Goal: Task Accomplishment & Management: Complete application form

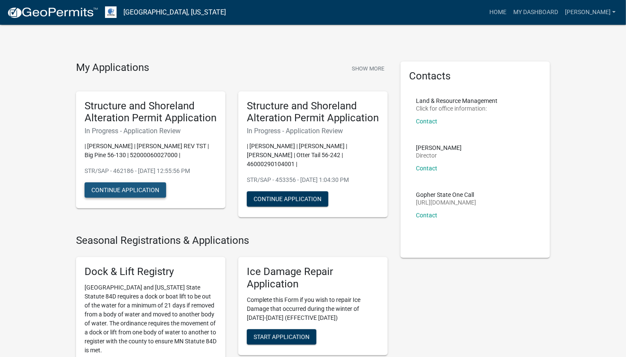
click at [121, 192] on button "Continue Application" at bounding box center [126, 189] width 82 height 15
click at [147, 118] on h5 "Structure and Shoreland Alteration Permit Application" at bounding box center [151, 112] width 132 height 25
click at [546, 12] on link "My Dashboard" at bounding box center [536, 12] width 52 height 16
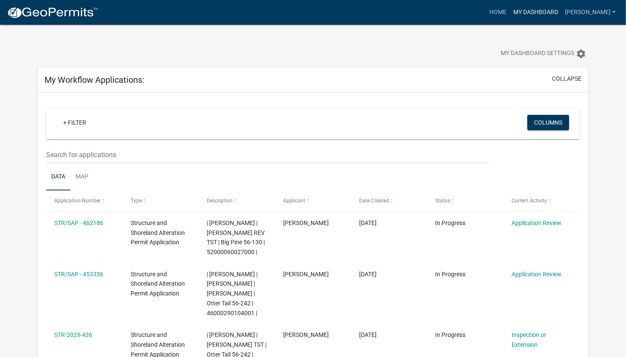
click at [561, 9] on link "My Dashboard" at bounding box center [536, 12] width 52 height 16
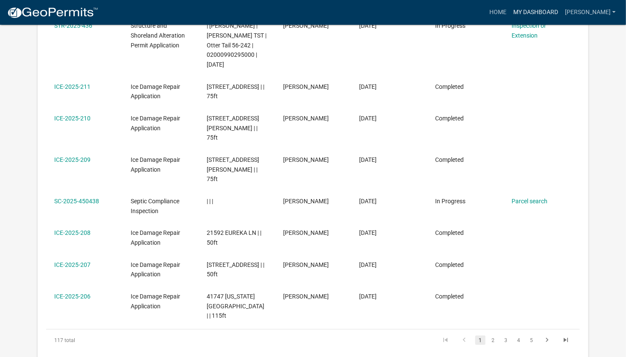
scroll to position [342, 0]
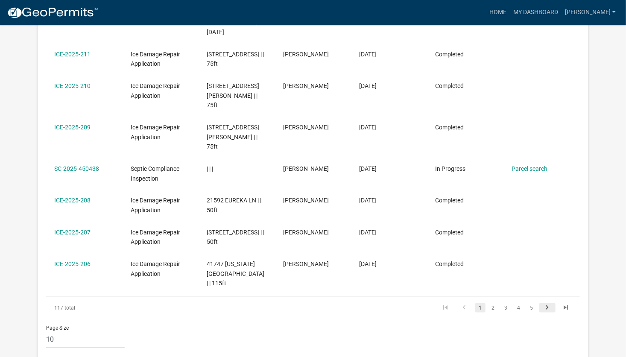
click at [549, 304] on icon "go to next page" at bounding box center [547, 309] width 11 height 10
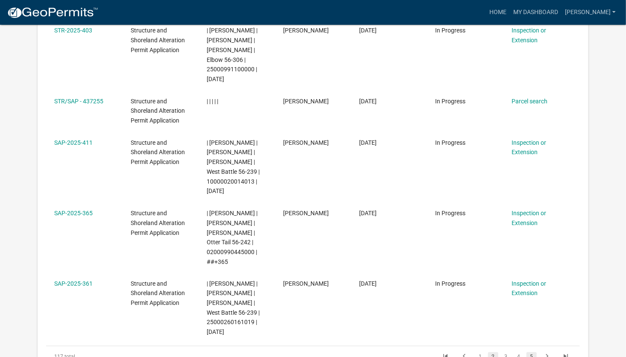
scroll to position [512, 0]
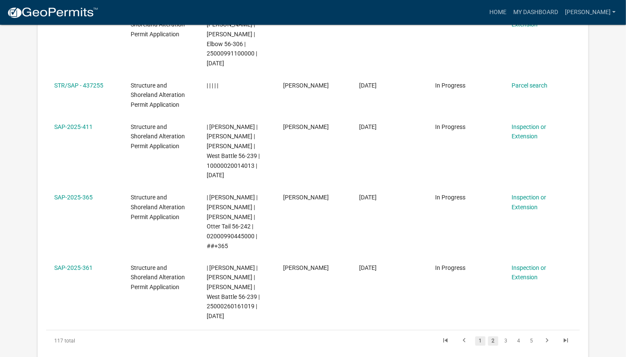
click at [483, 342] on link "1" at bounding box center [480, 341] width 10 height 9
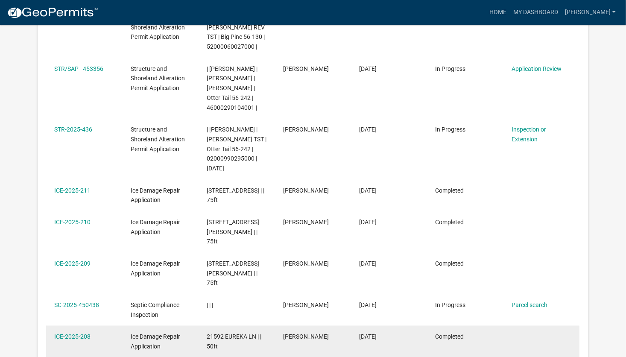
scroll to position [293, 0]
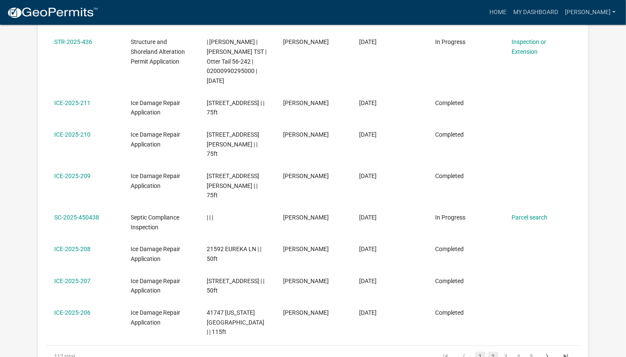
click at [492, 352] on link "2" at bounding box center [493, 356] width 10 height 9
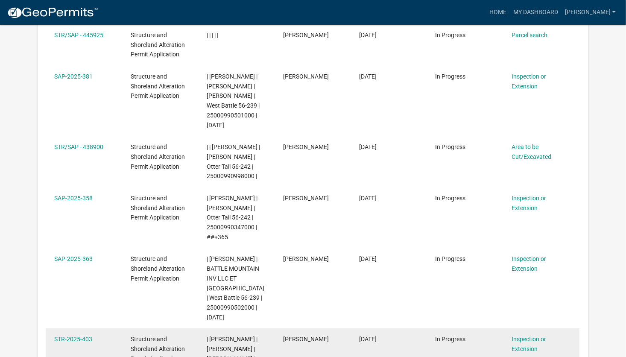
scroll to position [145, 0]
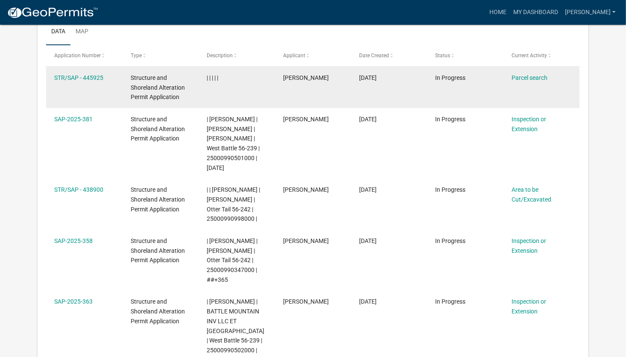
click at [114, 86] on datatable-body-cell "STR/SAP - 445925" at bounding box center [84, 87] width 76 height 41
click at [68, 73] on div "STR/SAP - 445925" at bounding box center [84, 78] width 60 height 10
click at [69, 76] on link "STR/SAP - 445925" at bounding box center [78, 77] width 49 height 7
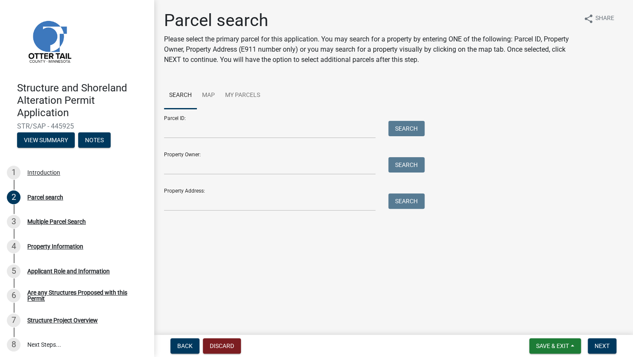
click at [297, 273] on main "Parcel search Please select the primary parcel for this application. You may se…" at bounding box center [393, 165] width 479 height 331
click at [258, 277] on main "Parcel search Please select the primary parcel for this application. You may se…" at bounding box center [393, 165] width 479 height 331
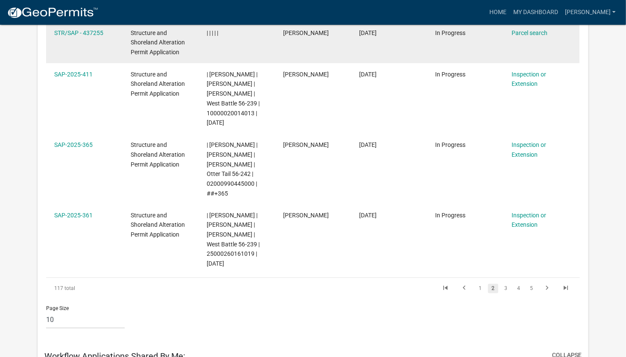
scroll to position [583, 0]
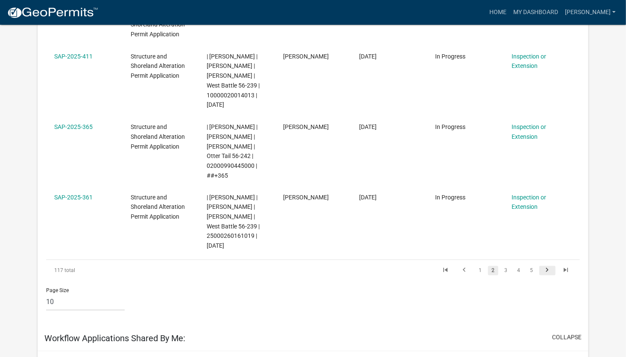
click at [545, 271] on icon "go to next page" at bounding box center [547, 271] width 11 height 10
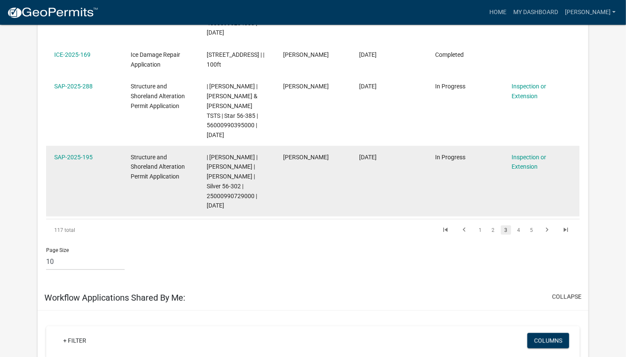
scroll to position [498, 0]
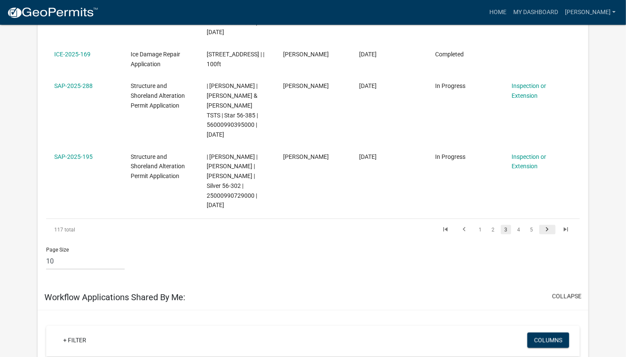
click at [548, 236] on icon "go to next page" at bounding box center [547, 230] width 11 height 10
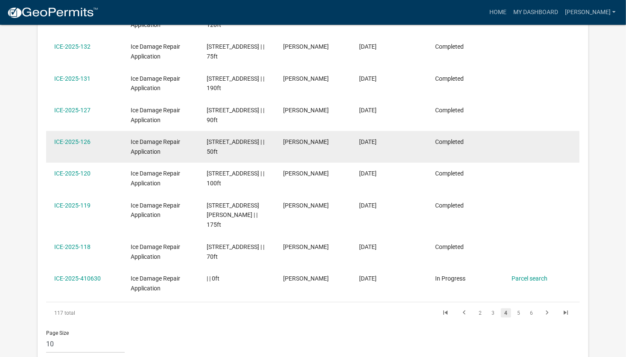
scroll to position [342, 0]
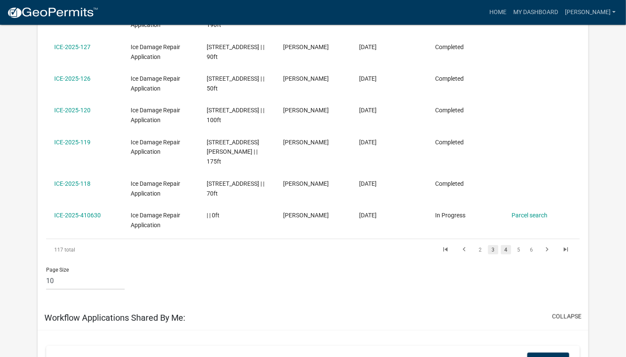
click at [494, 255] on link "3" at bounding box center [493, 249] width 10 height 9
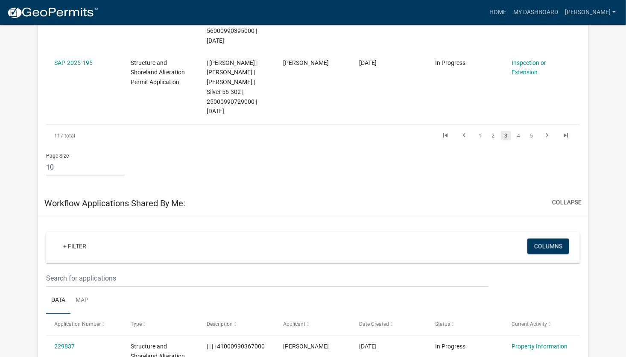
scroll to position [555, 0]
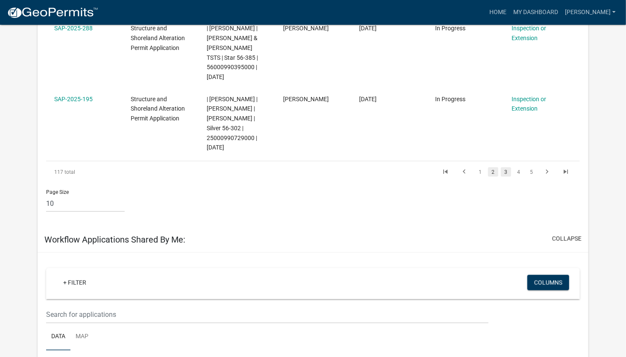
click at [494, 177] on link "2" at bounding box center [493, 171] width 10 height 9
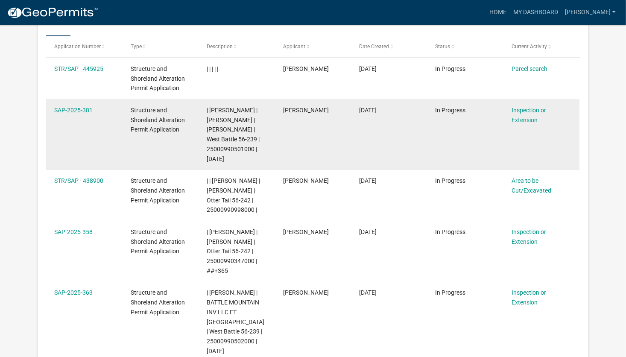
scroll to position [153, 0]
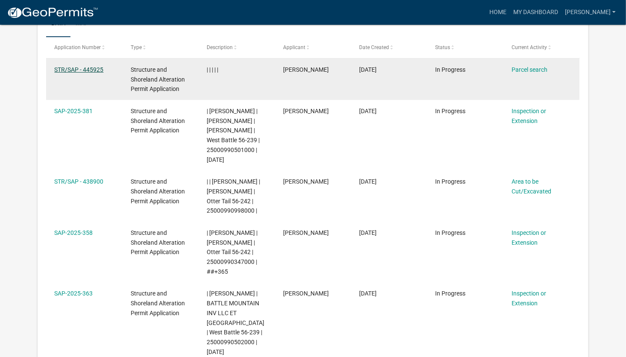
click at [65, 68] on link "STR/SAP - 445925" at bounding box center [78, 69] width 49 height 7
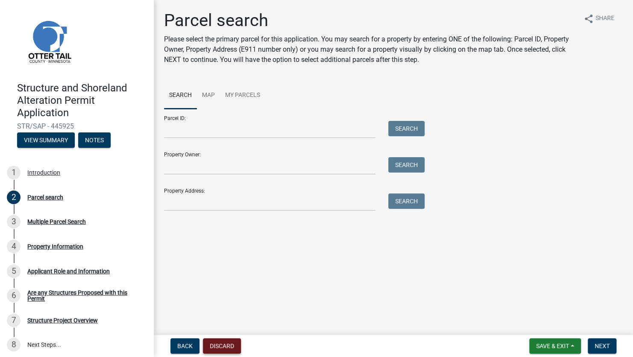
click at [231, 348] on button "Discard" at bounding box center [222, 345] width 38 height 15
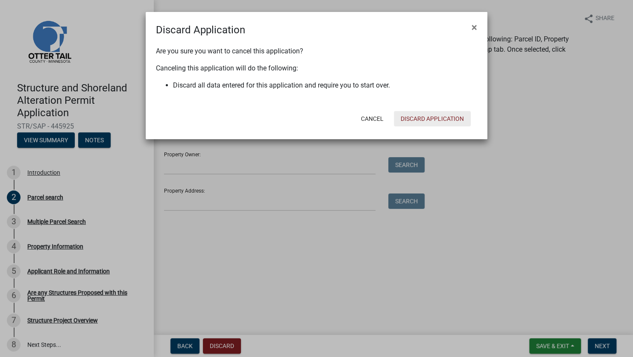
click at [433, 117] on button "Discard Application" at bounding box center [432, 118] width 77 height 15
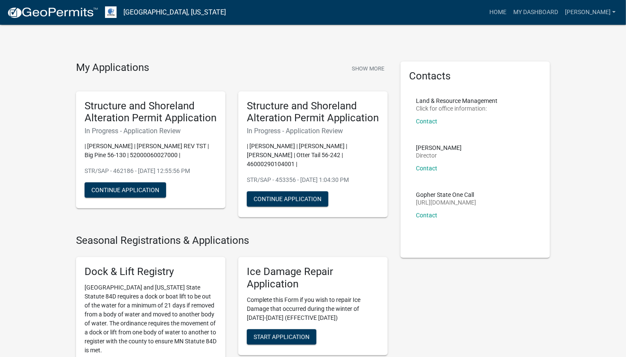
click at [152, 125] on div "Structure and Shoreland Alteration Permit Application In Progress - Application…" at bounding box center [150, 149] width 149 height 117
click at [158, 111] on h5 "Structure and Shoreland Alteration Permit Application" at bounding box center [151, 112] width 132 height 25
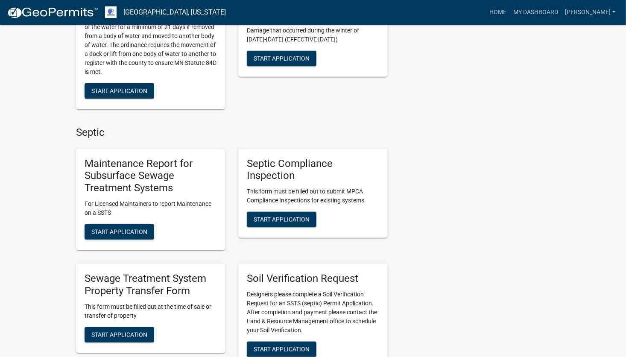
scroll to position [299, 0]
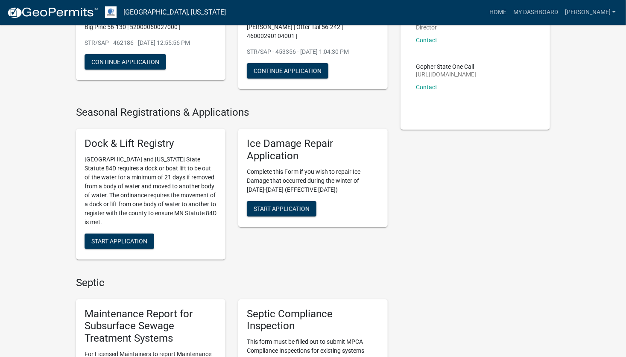
scroll to position [0, 0]
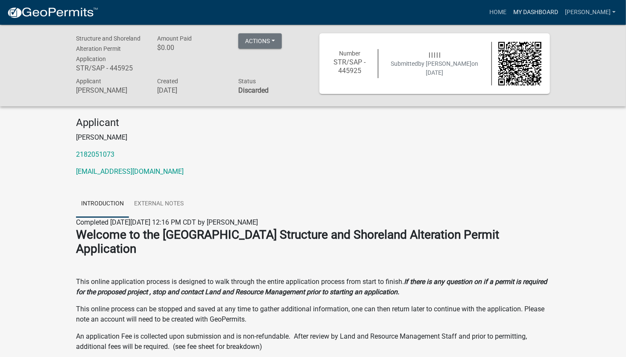
click at [562, 13] on link "My Dashboard" at bounding box center [536, 12] width 52 height 16
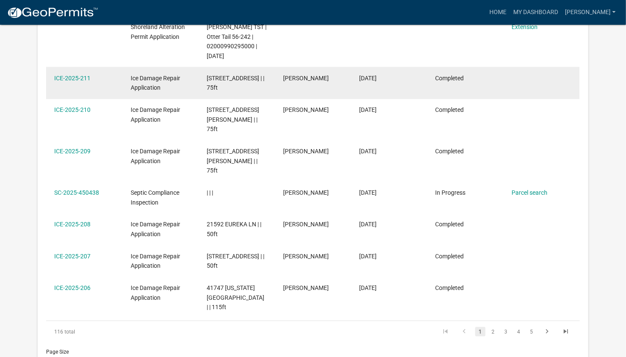
scroll to position [327, 0]
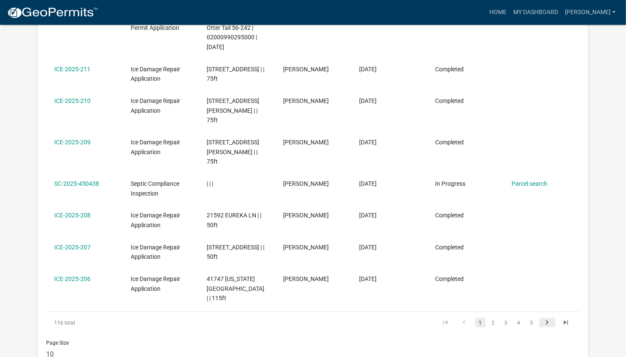
click at [546, 319] on icon "go to next page" at bounding box center [547, 324] width 11 height 10
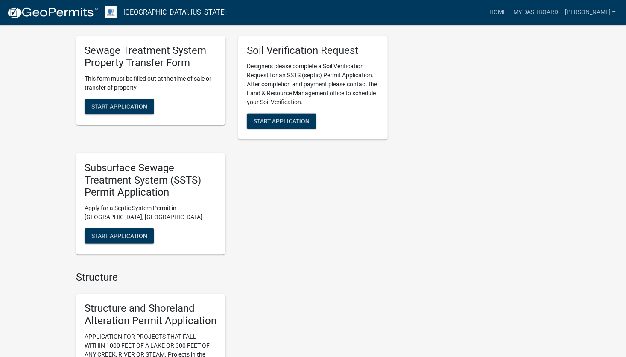
scroll to position [598, 0]
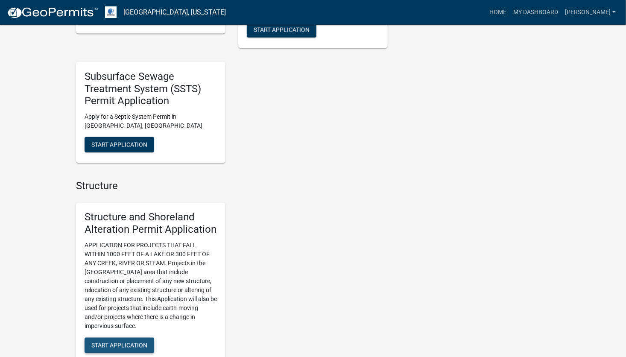
click at [132, 342] on span "Start Application" at bounding box center [119, 345] width 56 height 7
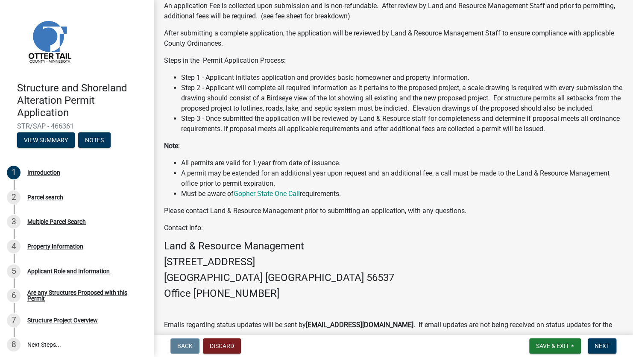
scroll to position [171, 0]
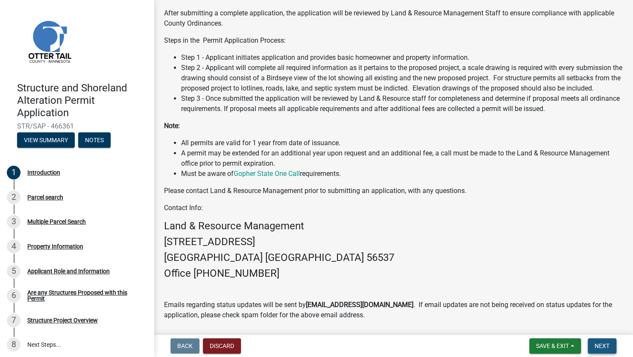
click at [596, 347] on span "Next" at bounding box center [601, 346] width 15 height 7
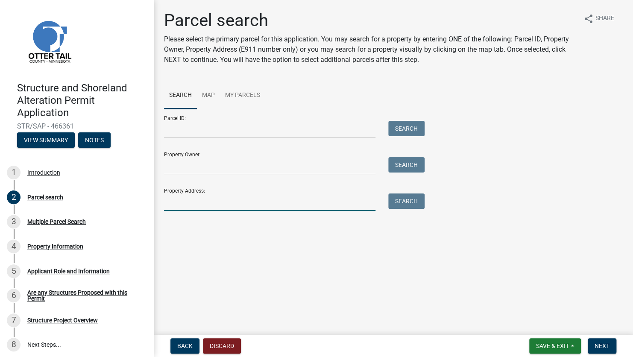
click at [206, 202] on input "Property Address:" at bounding box center [269, 202] width 211 height 18
click at [181, 203] on input "Property Address:" at bounding box center [269, 202] width 211 height 18
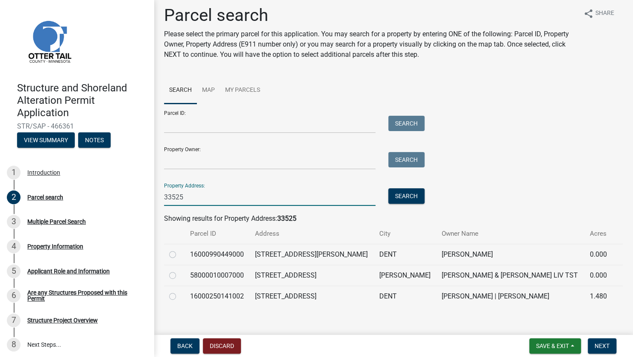
scroll to position [13, 0]
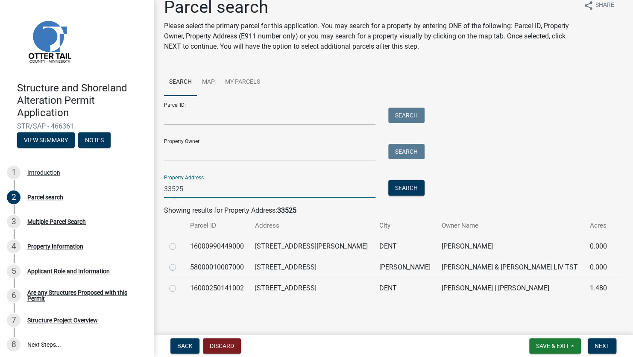
type input "33525"
click at [179, 262] on label at bounding box center [179, 262] width 0 height 0
click at [179, 266] on input "radio" at bounding box center [182, 265] width 6 height 6
radio input "true"
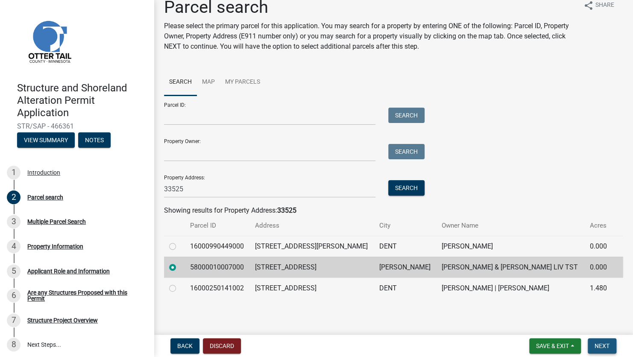
click at [607, 345] on span "Next" at bounding box center [601, 346] width 15 height 7
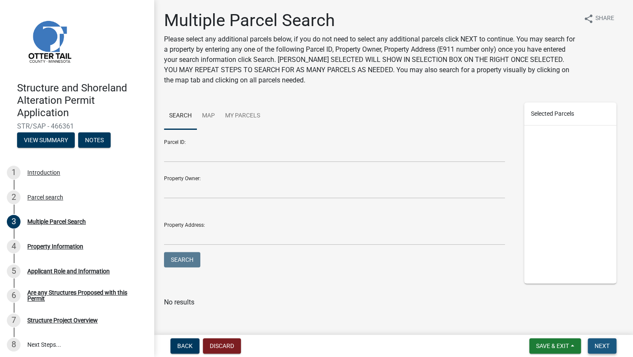
click at [593, 345] on button "Next" at bounding box center [602, 345] width 29 height 15
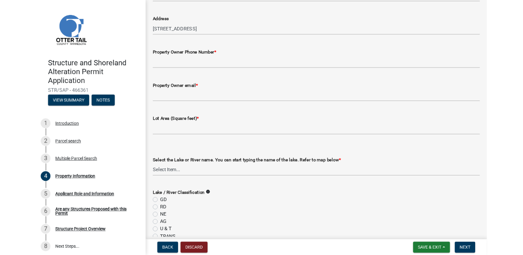
scroll to position [85, 0]
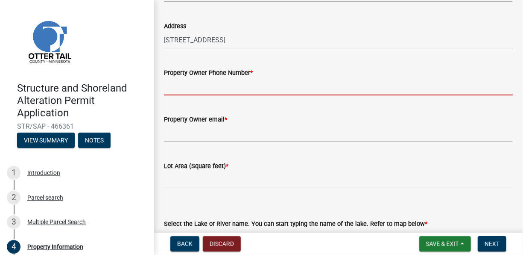
click at [179, 79] on input "Property Owner Phone Number *" at bounding box center [338, 87] width 349 height 18
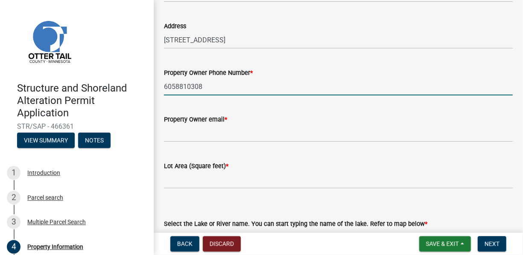
type input "6058810308"
click at [191, 129] on input "Property Owner email *" at bounding box center [338, 133] width 349 height 18
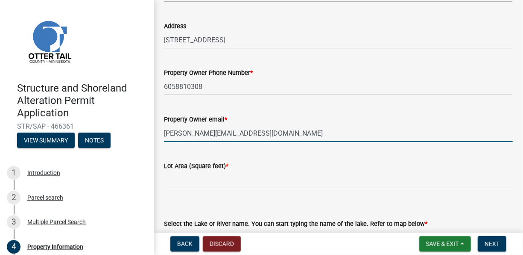
type input "[PERSON_NAME][EMAIL_ADDRESS][DOMAIN_NAME]"
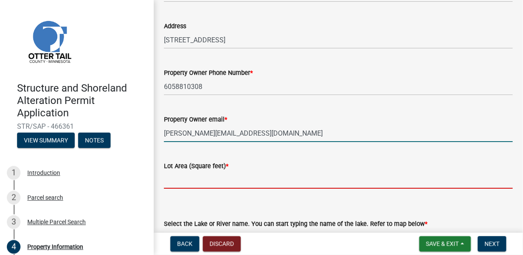
click at [205, 175] on input "text" at bounding box center [338, 180] width 349 height 18
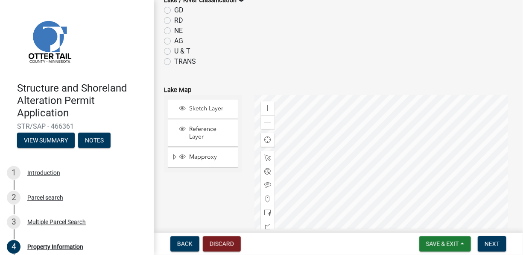
scroll to position [384, 0]
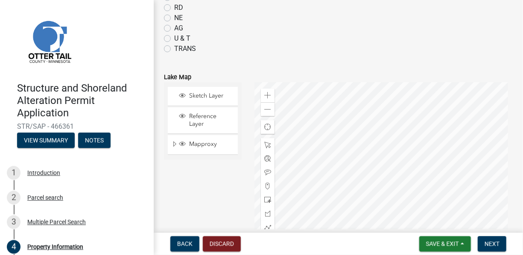
type input "619075"
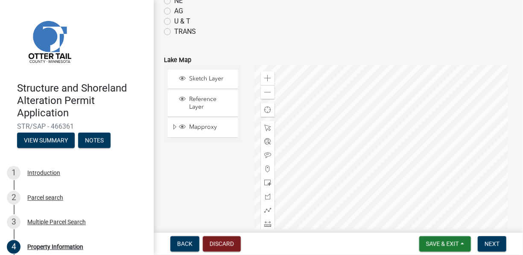
radio input "true"
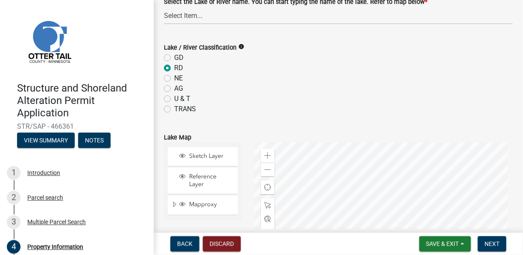
scroll to position [282, 0]
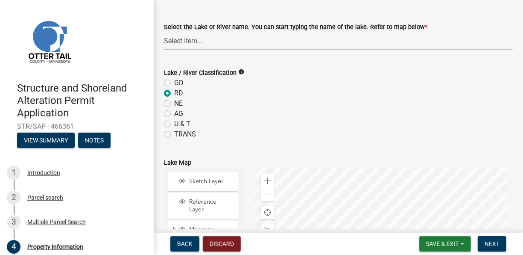
click at [174, 45] on select "Select Item... None [PERSON_NAME] 56-031 [PERSON_NAME] 56-118 [PERSON_NAME] 56-…" at bounding box center [338, 41] width 349 height 18
click at [164, 32] on select "Select Item... None [PERSON_NAME] 56-031 [PERSON_NAME] 56-118 [PERSON_NAME] 56-…" at bounding box center [338, 41] width 349 height 18
select select "f3e224fa-98b4-49e5-8fa8-db8594f17901"
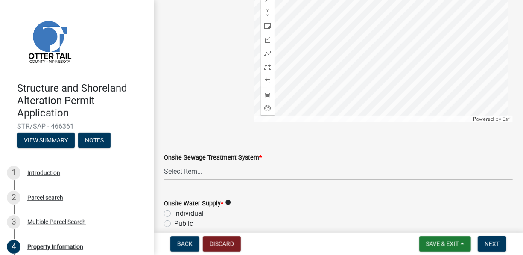
scroll to position [624, 0]
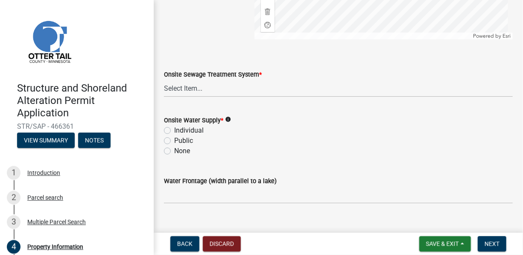
click at [174, 129] on label "Individual" at bounding box center [188, 130] width 29 height 10
click at [174, 129] on input "Individual" at bounding box center [177, 128] width 6 height 6
radio input "true"
click at [194, 87] on select "Select Item... L&R Certificate of Compliance within 5yrs Compliance Inspection …" at bounding box center [338, 88] width 349 height 18
click at [164, 79] on select "Select Item... L&R Certificate of Compliance within 5yrs Compliance Inspection …" at bounding box center [338, 88] width 349 height 18
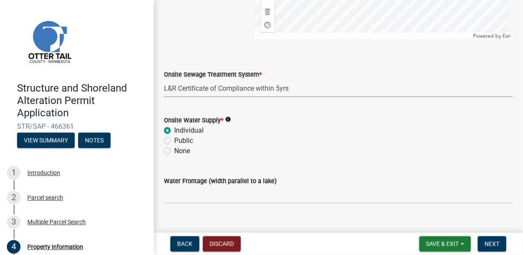
select select "bc95ce3f-9706-43bd-97a5-80c1e912429f"
click at [193, 196] on input "Water Frontage (width parallel to a lake)" at bounding box center [338, 195] width 349 height 18
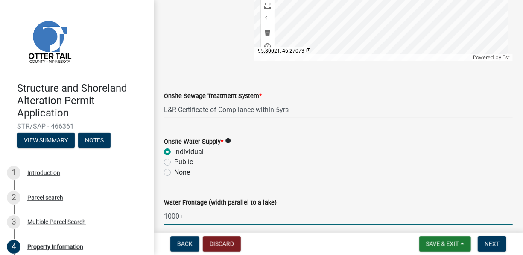
scroll to position [638, 0]
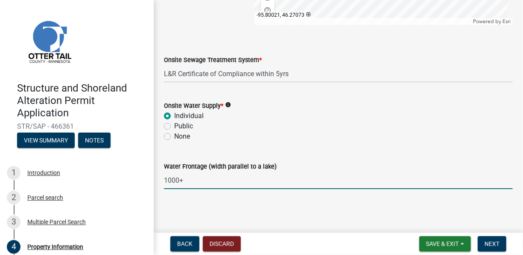
type input "1000+"
click at [299, 209] on main "Property Information share Share Property Owner [PERSON_NAME] & [PERSON_NAME] L…" at bounding box center [338, 114] width 369 height 229
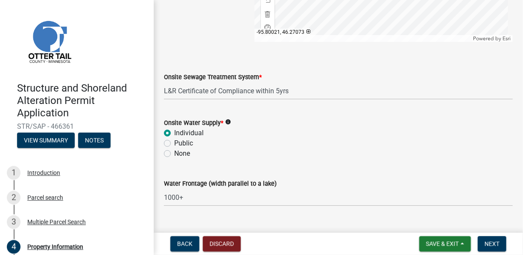
scroll to position [595, 0]
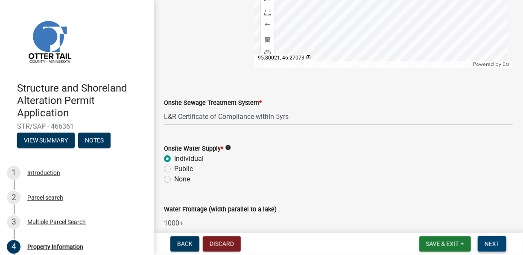
click at [494, 241] on span "Next" at bounding box center [492, 243] width 15 height 7
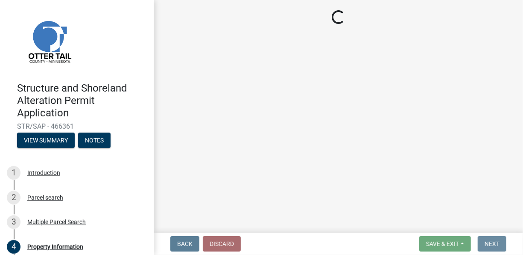
scroll to position [0, 0]
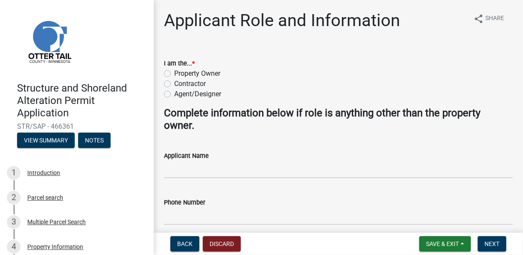
click at [174, 84] on label "Contractor" at bounding box center [190, 84] width 32 height 10
click at [174, 84] on input "Contractor" at bounding box center [177, 82] width 6 height 6
radio input "true"
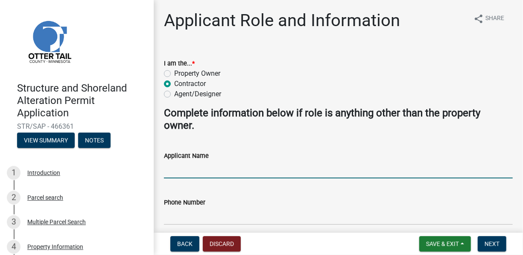
click at [170, 168] on input "Applicant Name" at bounding box center [338, 170] width 349 height 18
type input "[PERSON_NAME]"
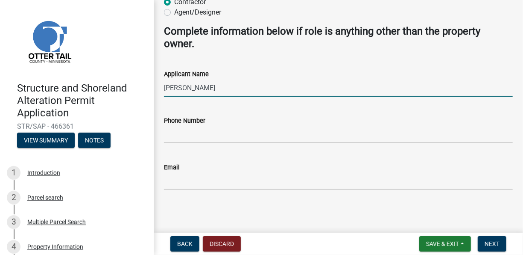
scroll to position [82, 0]
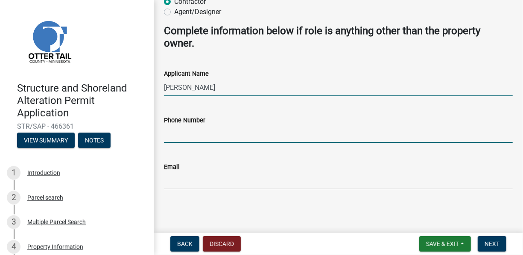
click at [177, 138] on input "Phone Number" at bounding box center [338, 134] width 349 height 18
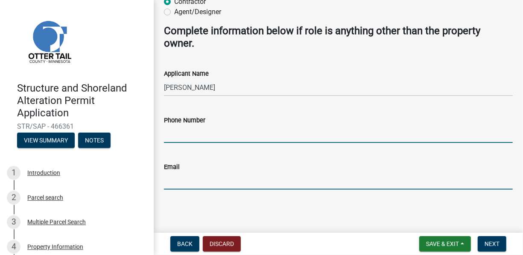
click at [333, 175] on input "Email" at bounding box center [338, 181] width 349 height 18
click at [381, 112] on div "Phone Number" at bounding box center [338, 123] width 349 height 40
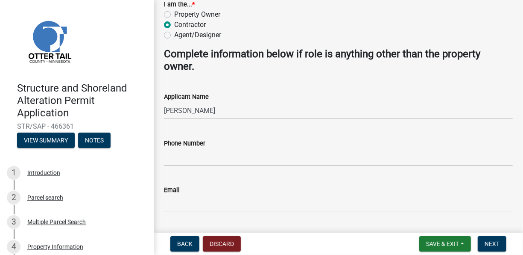
scroll to position [39, 0]
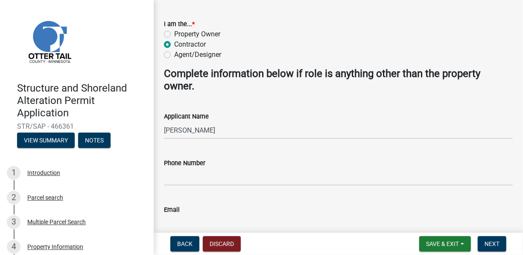
click at [174, 54] on label "Agent/Designer" at bounding box center [197, 55] width 47 height 10
click at [174, 54] on input "Agent/Designer" at bounding box center [177, 53] width 6 height 6
radio input "true"
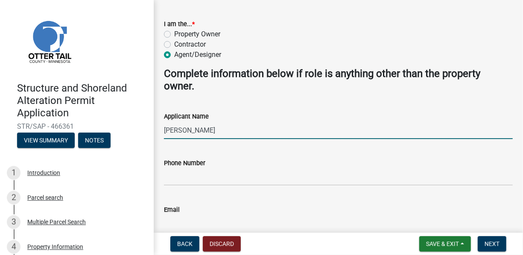
click at [213, 127] on input "[PERSON_NAME]" at bounding box center [338, 130] width 349 height 18
drag, startPoint x: 214, startPoint y: 131, endPoint x: 144, endPoint y: 134, distance: 70.1
click at [144, 132] on div "Structure and Shoreland Alteration Permit Application STR/SAP - 466361 View Sum…" at bounding box center [261, 127] width 523 height 255
click at [203, 134] on input "Applicant Name" at bounding box center [338, 130] width 349 height 18
type input "[PERSON_NAME]"
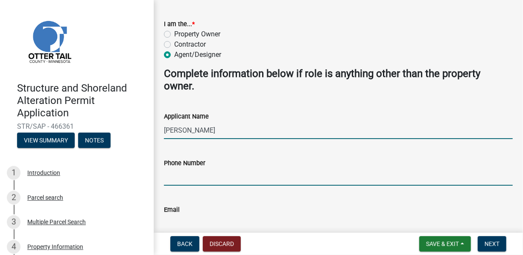
click at [184, 181] on input "Phone Number" at bounding box center [338, 177] width 349 height 18
type input "2182056713"
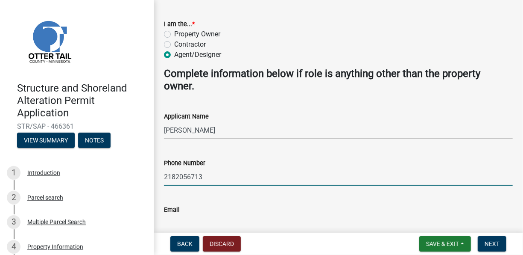
type input "[EMAIL_ADDRESS][DOMAIN_NAME]"
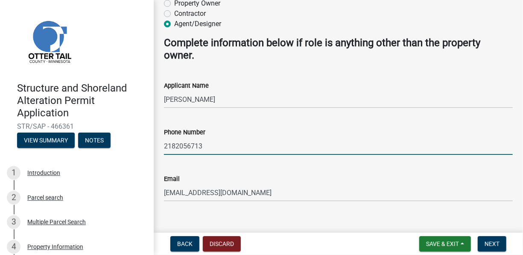
scroll to position [82, 0]
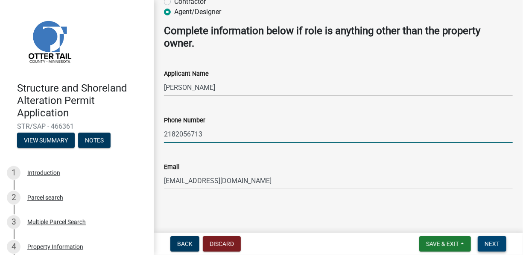
click at [489, 243] on span "Next" at bounding box center [492, 243] width 15 height 7
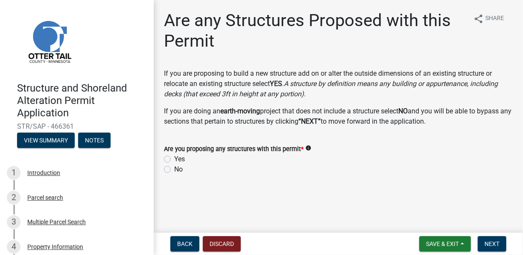
click at [174, 169] on label "No" at bounding box center [178, 169] width 9 height 10
click at [174, 169] on input "No" at bounding box center [177, 167] width 6 height 6
radio input "true"
click at [494, 241] on span "Next" at bounding box center [492, 243] width 15 height 7
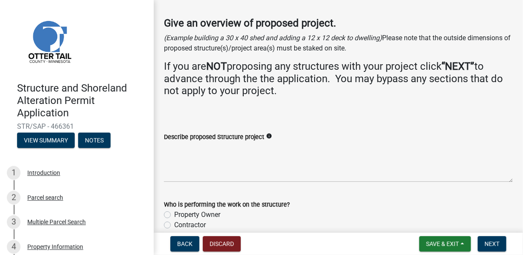
scroll to position [85, 0]
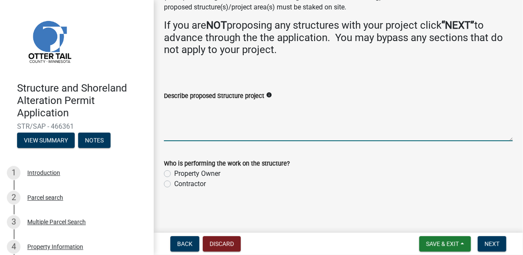
click at [207, 118] on textarea "Describe proposed Structure project" at bounding box center [338, 121] width 349 height 40
click at [213, 105] on textarea "rip rap shoreline from existing rip rap to the northeast" at bounding box center [338, 121] width 349 height 40
click at [340, 108] on textarea "rip rap shoreline 200' from existing rip rap to the northeast" at bounding box center [338, 121] width 349 height 40
click at [226, 105] on textarea "rip rap shoreline 200' from existing rip rap to the northeast" at bounding box center [338, 121] width 349 height 40
drag, startPoint x: 328, startPoint y: 105, endPoint x: 324, endPoint y: 108, distance: 5.2
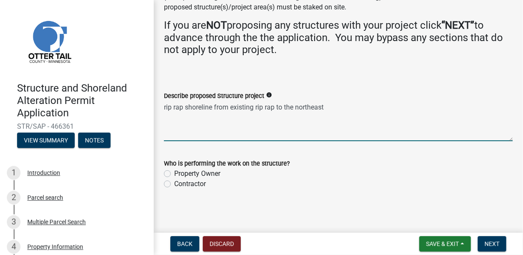
click at [328, 105] on textarea "rip rap shoreline from existing rip rap to the northeast" at bounding box center [338, 121] width 349 height 40
click at [275, 106] on textarea "rip rap shoreline from existing rip rap to the northeast" at bounding box center [338, 121] width 349 height 40
click at [325, 107] on textarea "rip rap shoreline from existing rip rap to the northeast" at bounding box center [338, 121] width 349 height 40
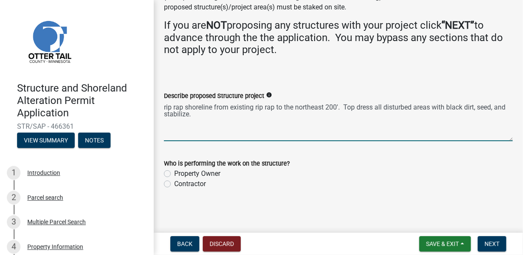
scroll to position [86, 0]
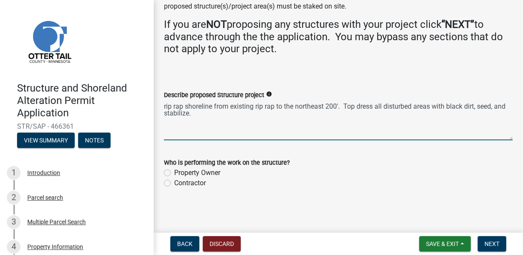
type textarea "rip rap shoreline from existing rip rap to the northeast 200'. Top dress all di…"
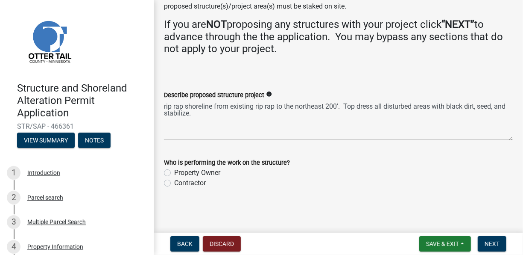
click at [174, 184] on label "Contractor" at bounding box center [190, 183] width 32 height 10
click at [174, 183] on input "Contractor" at bounding box center [177, 181] width 6 height 6
radio input "true"
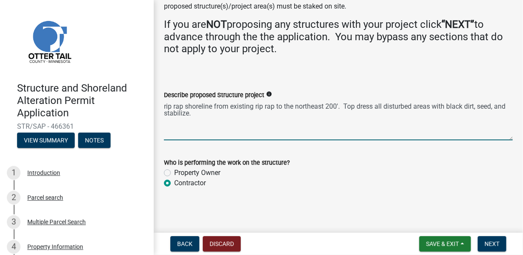
click at [213, 106] on textarea "rip rap shoreline from existing rip rap to the northeast 200'. Top dress all di…" at bounding box center [338, 120] width 349 height 40
click at [319, 107] on textarea "rip rap shoreline to DNR specs from existing rip rap to the northeast 200'. Top…" at bounding box center [338, 120] width 349 height 40
click at [255, 114] on textarea "rip rap shoreline to DNR specs from existing rip rap to the northeast 200'. Top…" at bounding box center [338, 120] width 349 height 40
type textarea "rip rap shoreline to DNR specs from existing rip rap to the northeast 200'. Top…"
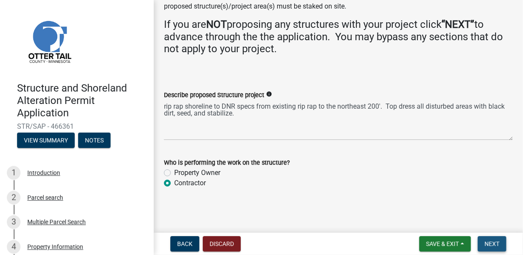
click at [482, 242] on button "Next" at bounding box center [492, 243] width 29 height 15
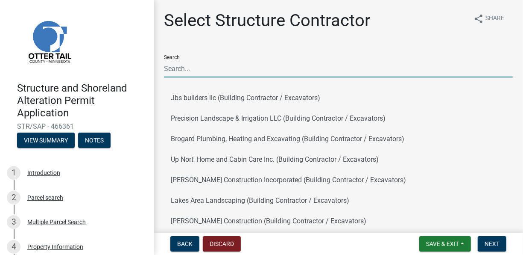
click at [239, 67] on input "Search" at bounding box center [338, 69] width 349 height 18
click at [193, 69] on input "Search" at bounding box center [338, 69] width 349 height 18
click at [181, 243] on span "Back" at bounding box center [184, 243] width 15 height 7
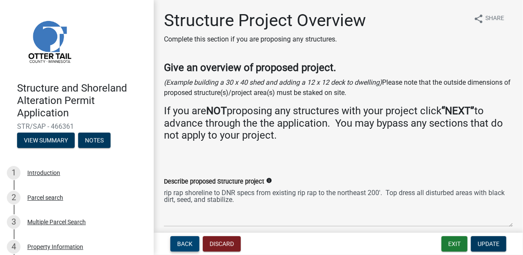
click at [183, 239] on button "Back" at bounding box center [184, 243] width 29 height 15
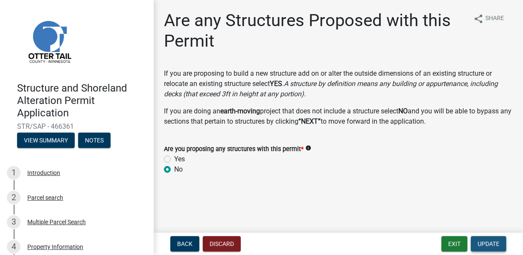
click at [486, 239] on button "Update" at bounding box center [488, 243] width 35 height 15
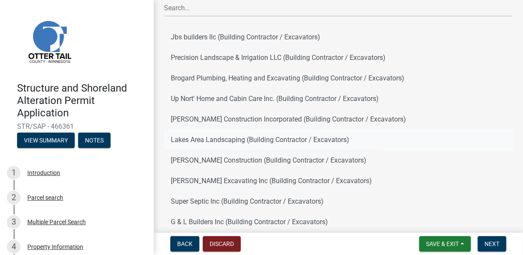
scroll to position [123, 0]
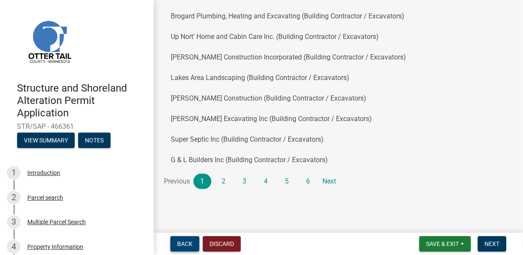
click at [179, 246] on span "Back" at bounding box center [184, 243] width 15 height 7
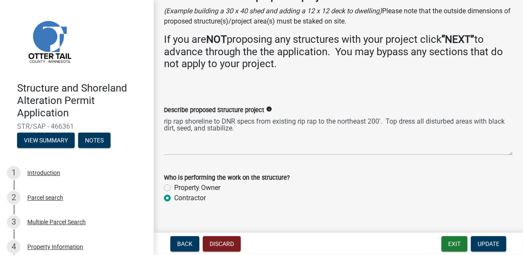
scroll to position [86, 0]
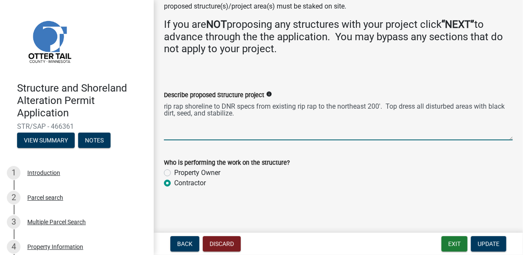
drag, startPoint x: 261, startPoint y: 123, endPoint x: 146, endPoint y: 96, distance: 117.9
click at [146, 96] on div "Structure and Shoreland Alteration Permit Application STR/SAP - 466361 View Sum…" at bounding box center [261, 127] width 523 height 255
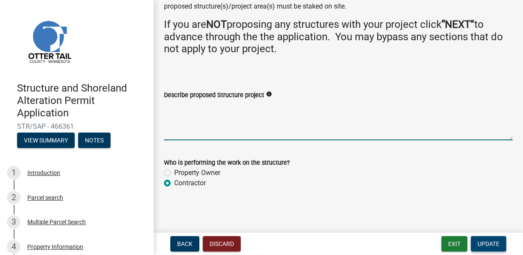
click at [486, 243] on span "Update" at bounding box center [489, 243] width 22 height 7
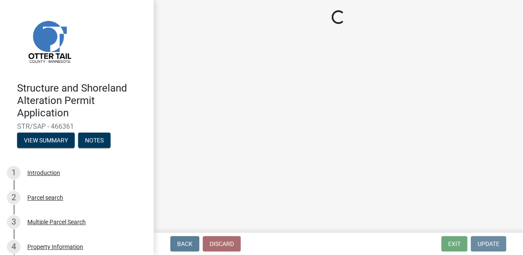
scroll to position [0, 0]
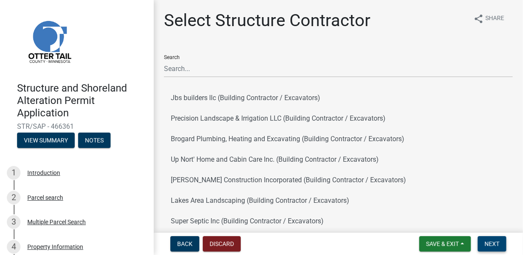
click at [496, 246] on span "Next" at bounding box center [492, 243] width 15 height 7
click at [494, 242] on span "Next" at bounding box center [492, 243] width 15 height 7
click at [182, 241] on span "Back" at bounding box center [184, 243] width 15 height 7
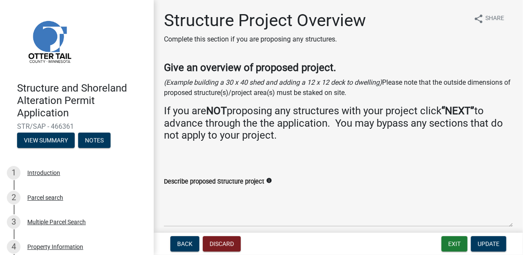
scroll to position [86, 0]
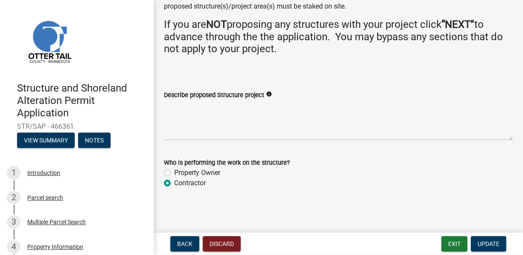
click at [282, 176] on div "Property Owner" at bounding box center [338, 172] width 349 height 10
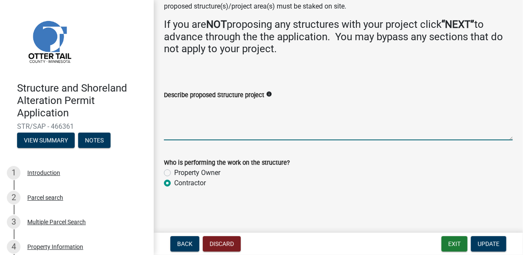
click at [234, 114] on textarea "Describe proposed Structure project" at bounding box center [338, 120] width 349 height 40
click at [248, 183] on div "Contractor" at bounding box center [338, 183] width 349 height 10
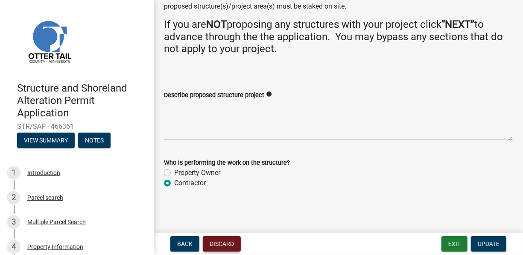
click at [234, 245] on button "Discard" at bounding box center [222, 243] width 38 height 15
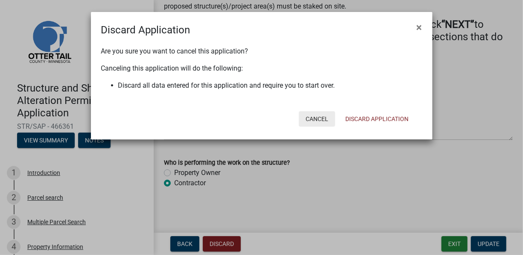
click at [313, 120] on button "Cancel" at bounding box center [317, 118] width 36 height 15
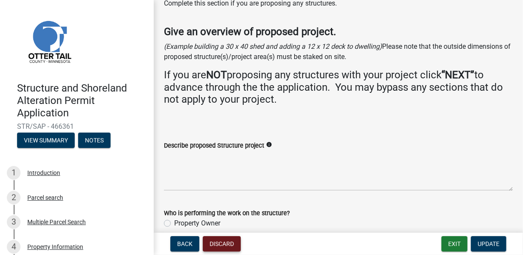
scroll to position [0, 0]
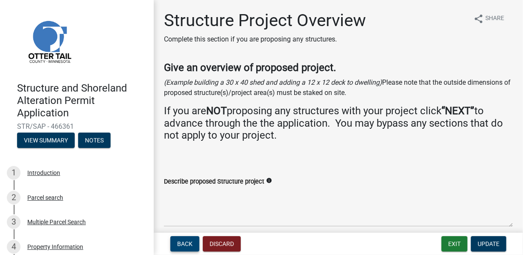
click at [184, 240] on span "Back" at bounding box center [184, 243] width 15 height 7
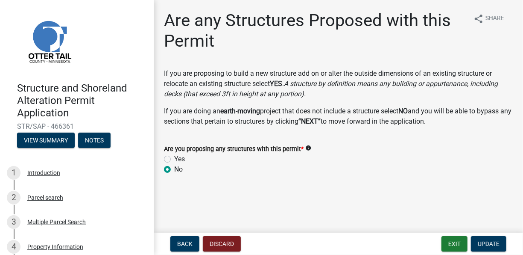
click at [174, 159] on label "Yes" at bounding box center [179, 159] width 11 height 10
click at [174, 159] on input "Yes" at bounding box center [177, 157] width 6 height 6
radio input "true"
click at [174, 168] on label "No" at bounding box center [178, 169] width 9 height 10
click at [174, 168] on input "No" at bounding box center [177, 167] width 6 height 6
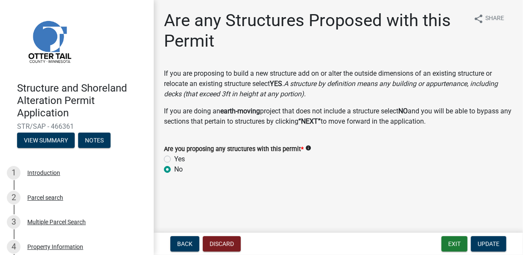
radio input "true"
click at [489, 241] on span "Update" at bounding box center [489, 243] width 22 height 7
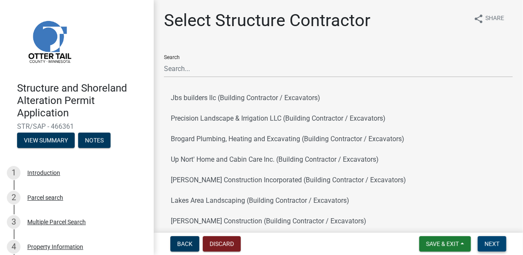
click at [499, 249] on button "Next" at bounding box center [492, 243] width 29 height 15
click at [504, 245] on button "Next" at bounding box center [492, 243] width 29 height 15
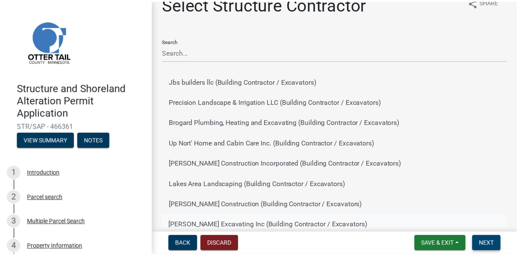
scroll to position [12, 0]
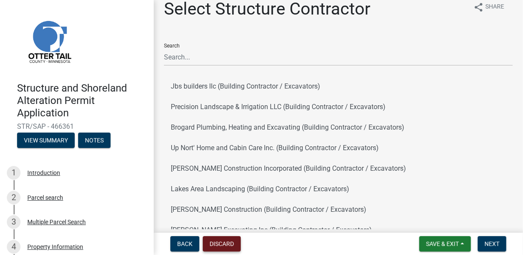
click at [232, 248] on button "Discard" at bounding box center [222, 243] width 38 height 15
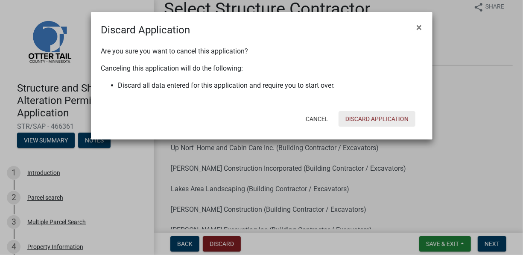
click at [403, 117] on button "Discard Application" at bounding box center [377, 118] width 77 height 15
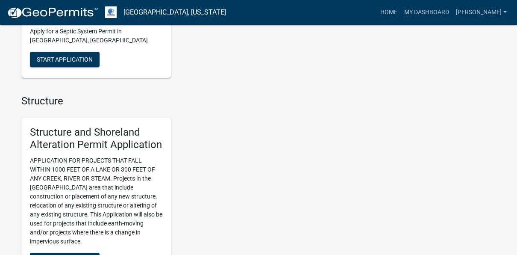
scroll to position [726, 0]
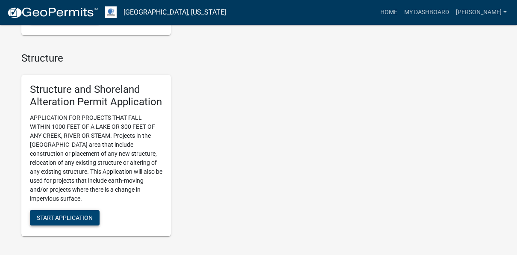
click at [81, 214] on span "Start Application" at bounding box center [65, 217] width 56 height 7
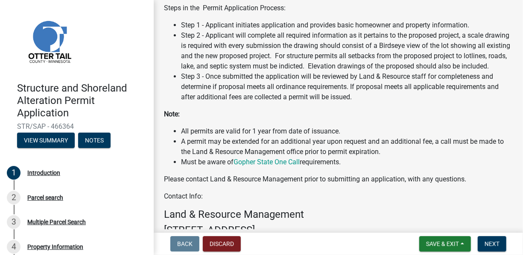
scroll to position [343, 0]
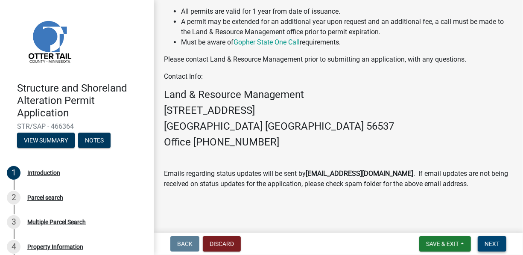
click at [497, 241] on span "Next" at bounding box center [492, 243] width 15 height 7
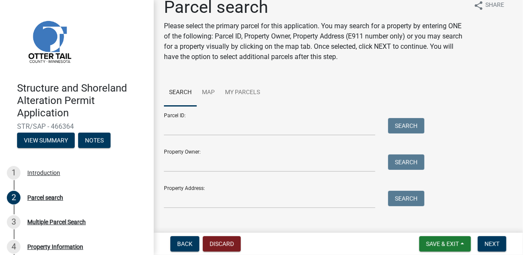
scroll to position [26, 0]
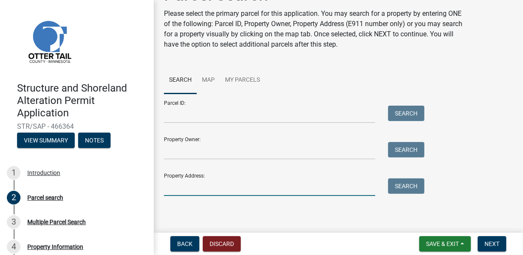
click at [199, 180] on input "Property Address:" at bounding box center [269, 187] width 211 height 18
click at [206, 187] on input "Property Address:" at bounding box center [269, 187] width 211 height 18
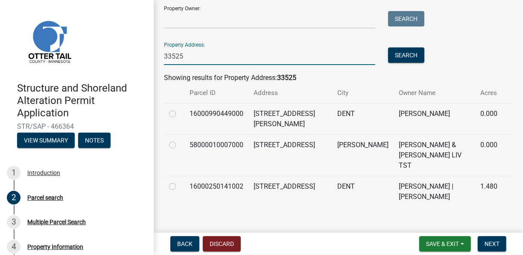
scroll to position [157, 0]
type input "33525"
click at [179, 139] on label at bounding box center [179, 139] width 0 height 0
click at [179, 141] on input "radio" at bounding box center [182, 142] width 6 height 6
radio input "true"
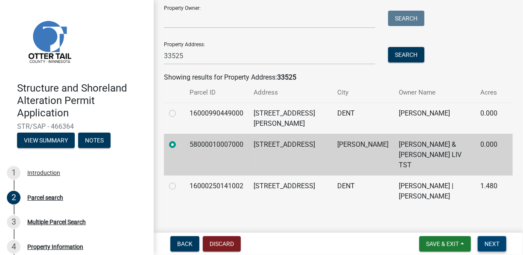
click at [494, 242] on span "Next" at bounding box center [492, 243] width 15 height 7
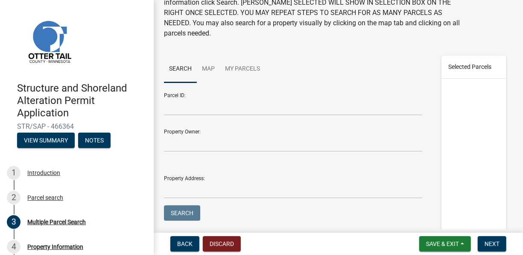
scroll to position [128, 0]
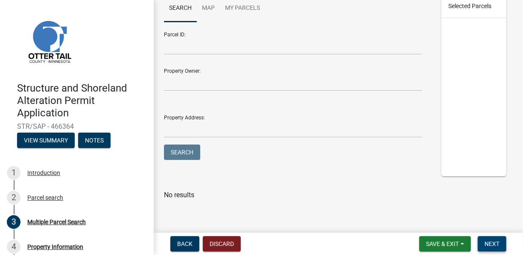
click at [486, 241] on span "Next" at bounding box center [492, 243] width 15 height 7
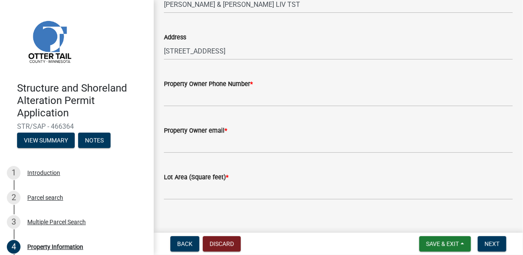
scroll to position [85, 0]
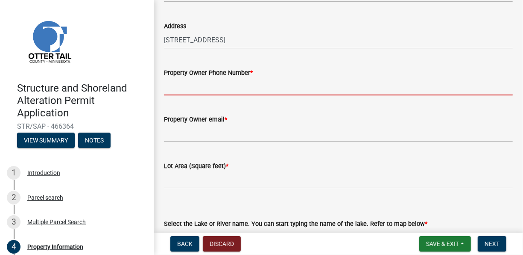
drag, startPoint x: 194, startPoint y: 88, endPoint x: 176, endPoint y: 95, distance: 19.0
click at [194, 88] on input "Property Owner Phone Number *" at bounding box center [338, 87] width 349 height 18
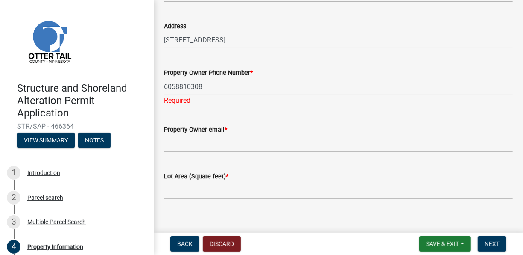
type input "6058810308"
click at [372, 179] on form "Lot Area (Square feet) *" at bounding box center [338, 185] width 349 height 28
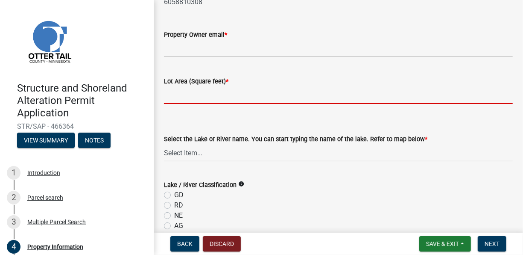
scroll to position [171, 0]
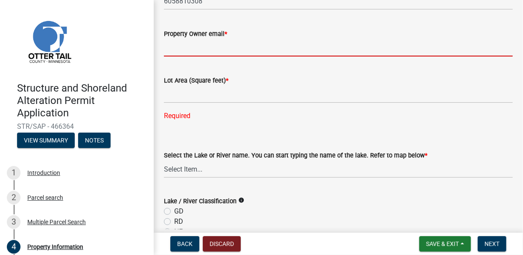
click at [176, 47] on input "Property Owner email *" at bounding box center [338, 48] width 349 height 18
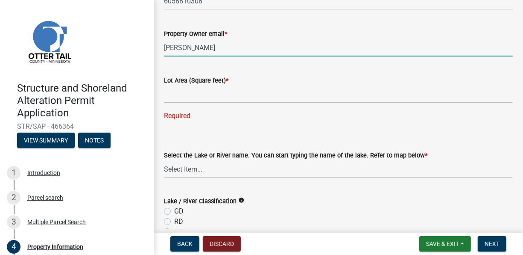
type input "[PERSON_NAME][EMAIL_ADDRESS][DOMAIN_NAME]"
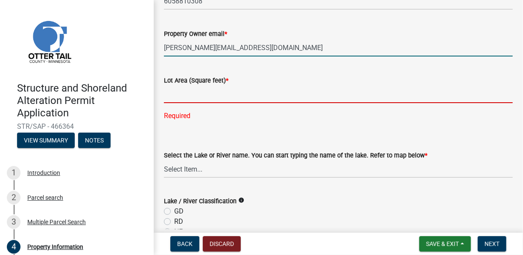
type input "619075"
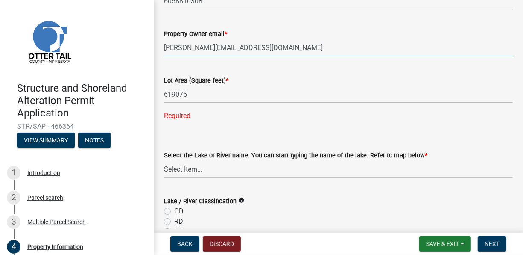
type input "1000+"
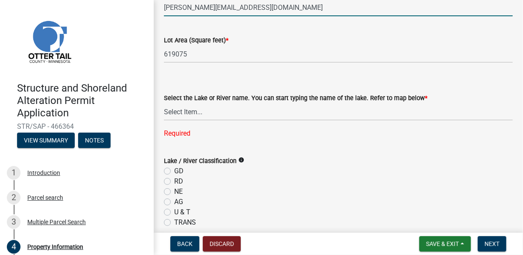
scroll to position [299, 0]
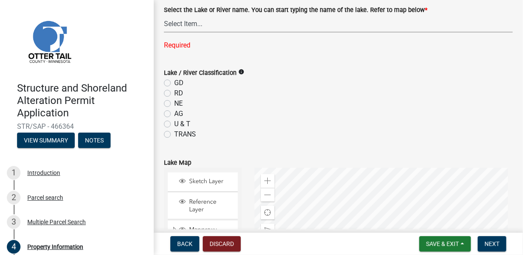
click at [195, 26] on select "Select Item... None [PERSON_NAME] 56-031 [PERSON_NAME] 56-118 [PERSON_NAME] 56-…" at bounding box center [338, 24] width 349 height 18
click at [164, 15] on select "Select Item... None [PERSON_NAME] 56-031 [PERSON_NAME] 56-118 [PERSON_NAME] 56-…" at bounding box center [338, 24] width 349 height 18
select select "f3e224fa-98b4-49e5-8fa8-db8594f17901"
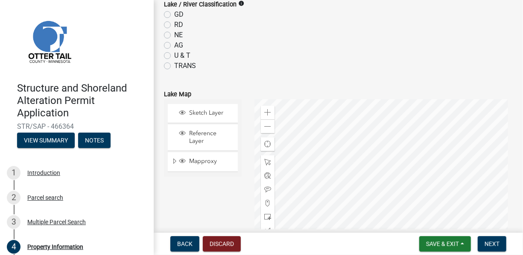
scroll to position [256, 0]
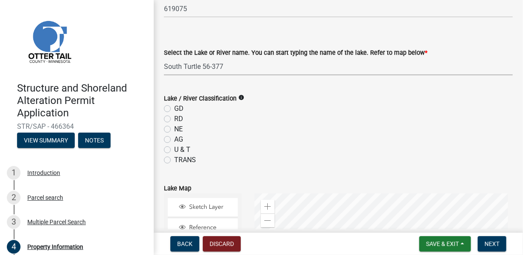
click at [174, 119] on label "RD" at bounding box center [178, 119] width 9 height 10
click at [174, 119] on input "RD" at bounding box center [177, 117] width 6 height 6
radio input "true"
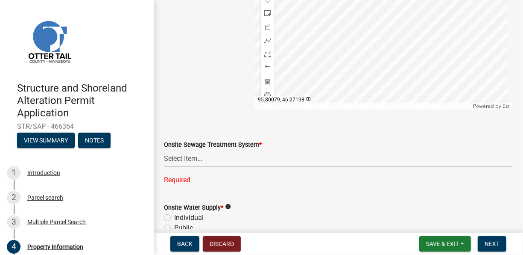
scroll to position [555, 0]
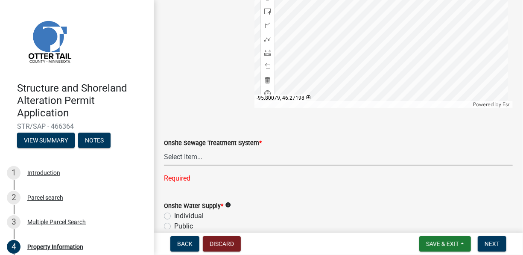
click at [203, 158] on select "Select Item... L&R Certificate of Compliance within 5yrs Compliance Inspection …" at bounding box center [338, 157] width 349 height 18
click at [164, 148] on select "Select Item... L&R Certificate of Compliance within 5yrs Compliance Inspection …" at bounding box center [338, 157] width 349 height 18
select select "bc95ce3f-9706-43bd-97a5-80c1e912429f"
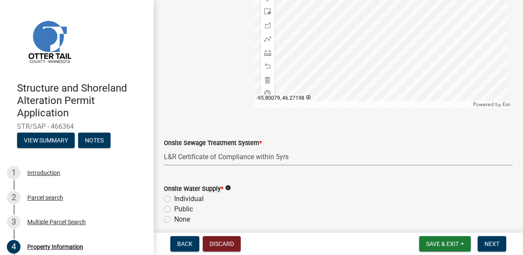
scroll to position [638, 0]
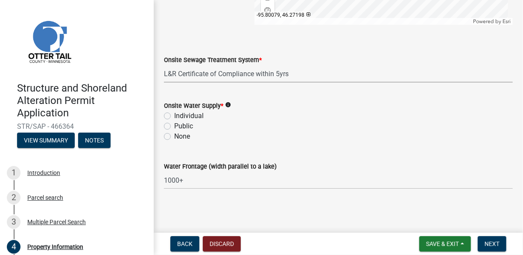
click at [174, 116] on label "Individual" at bounding box center [188, 116] width 29 height 10
click at [174, 116] on input "Individual" at bounding box center [177, 114] width 6 height 6
radio input "true"
click at [489, 245] on span "Next" at bounding box center [492, 243] width 15 height 7
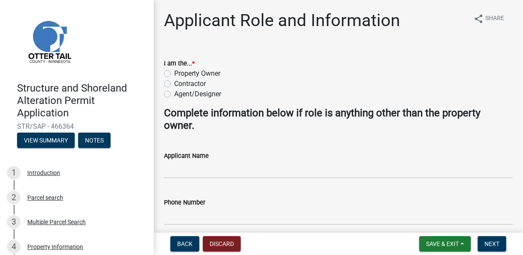
click at [174, 84] on label "Contractor" at bounding box center [190, 84] width 32 height 10
click at [174, 84] on input "Contractor" at bounding box center [177, 82] width 6 height 6
radio input "true"
click at [174, 93] on label "Agent/Designer" at bounding box center [197, 94] width 47 height 10
click at [174, 93] on input "Agent/Designer" at bounding box center [177, 92] width 6 height 6
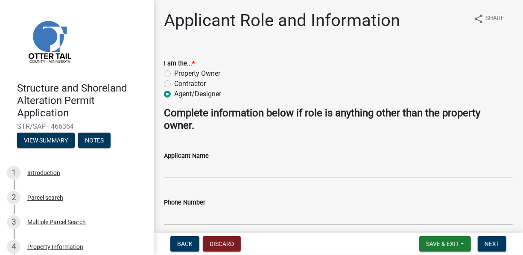
radio input "true"
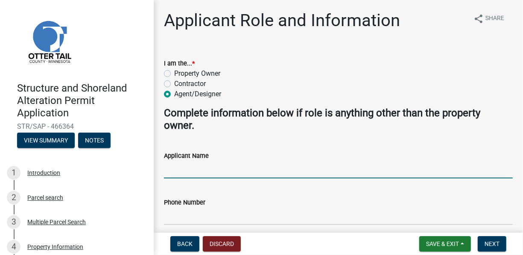
click at [188, 175] on input "Applicant Name" at bounding box center [338, 170] width 349 height 18
type input "[PERSON_NAME]"
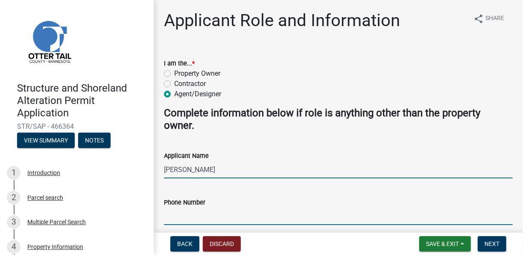
type input "2182056713"
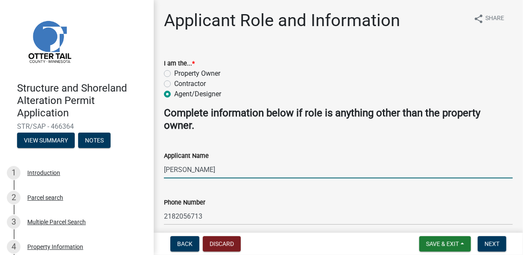
type input "[EMAIL_ADDRESS][DOMAIN_NAME]"
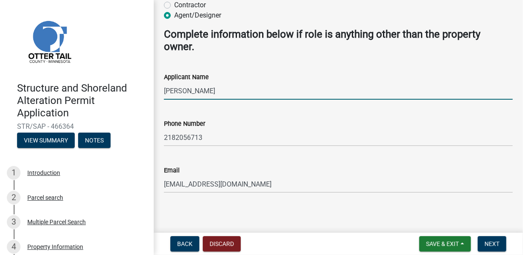
scroll to position [82, 0]
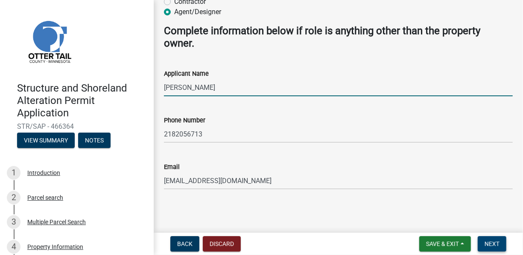
click at [489, 243] on span "Next" at bounding box center [492, 243] width 15 height 7
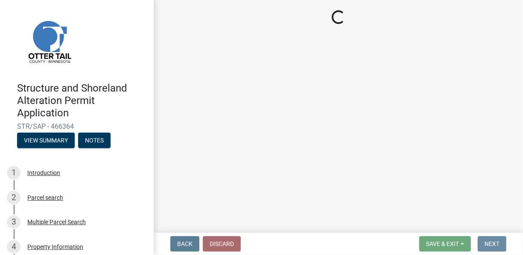
scroll to position [0, 0]
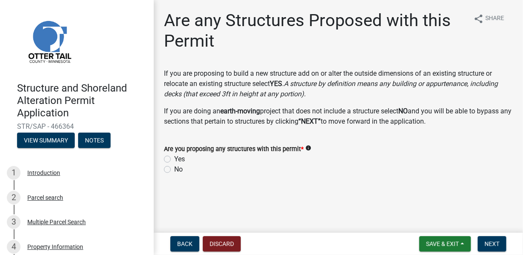
click at [174, 170] on label "No" at bounding box center [178, 169] width 9 height 10
click at [174, 170] on input "No" at bounding box center [177, 167] width 6 height 6
radio input "true"
click at [499, 245] on span "Next" at bounding box center [492, 243] width 15 height 7
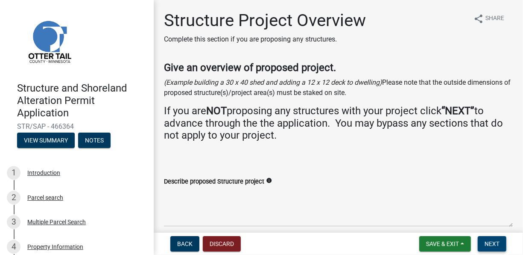
click at [492, 243] on span "Next" at bounding box center [492, 243] width 15 height 7
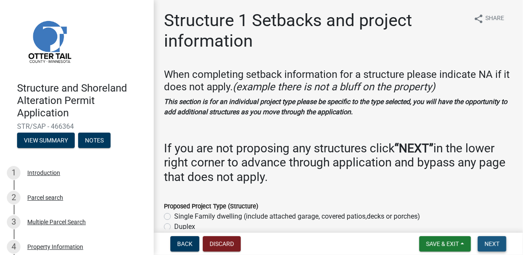
click at [496, 242] on span "Next" at bounding box center [492, 243] width 15 height 7
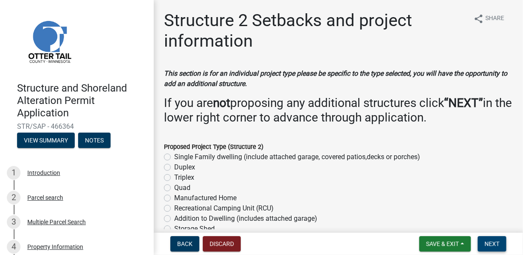
click at [486, 239] on button "Next" at bounding box center [492, 243] width 29 height 15
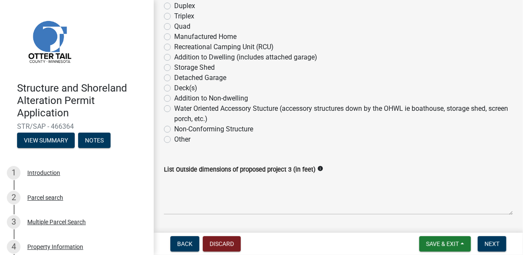
scroll to position [171, 0]
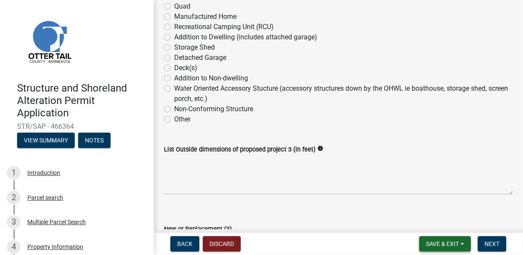
click at [466, 242] on button "Save & Exit" at bounding box center [445, 243] width 52 height 15
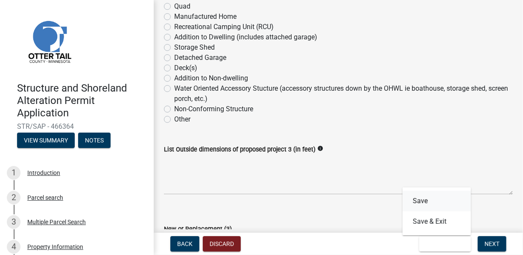
click at [422, 201] on button "Save" at bounding box center [437, 200] width 68 height 20
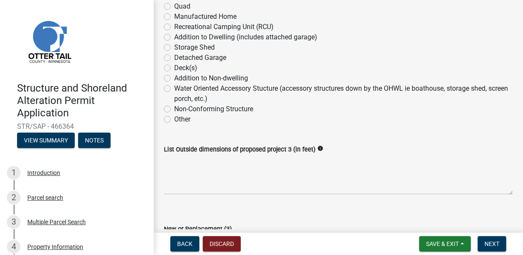
scroll to position [0, 0]
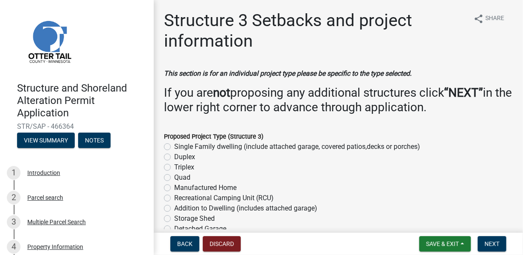
click at [125, 40] on link at bounding box center [73, 41] width 133 height 68
click at [98, 18] on link at bounding box center [73, 41] width 133 height 68
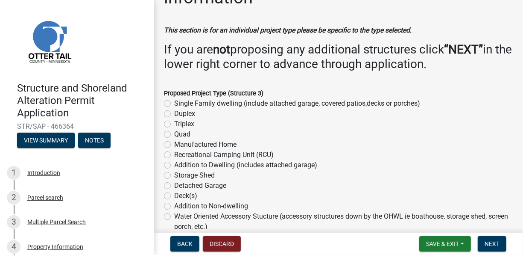
scroll to position [43, 0]
